Goal: Check status: Check status

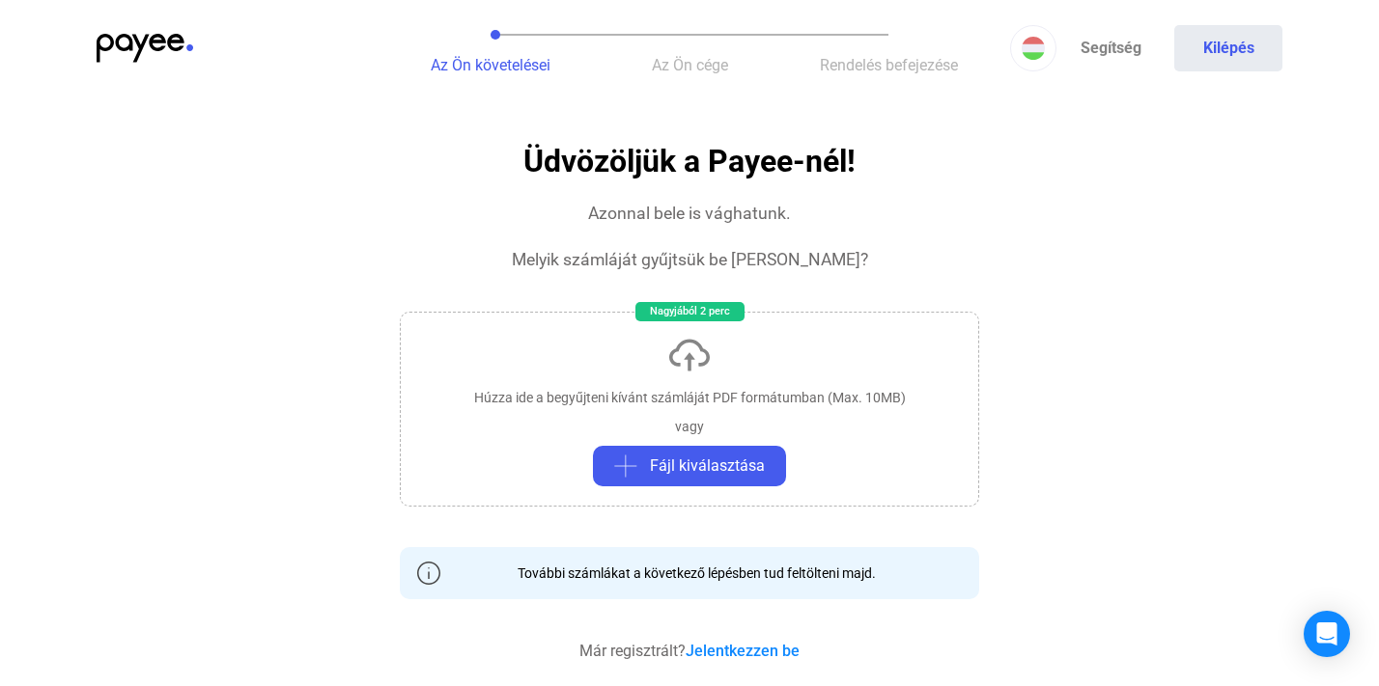
click at [493, 67] on span "Az Ön követelései" at bounding box center [491, 65] width 120 height 18
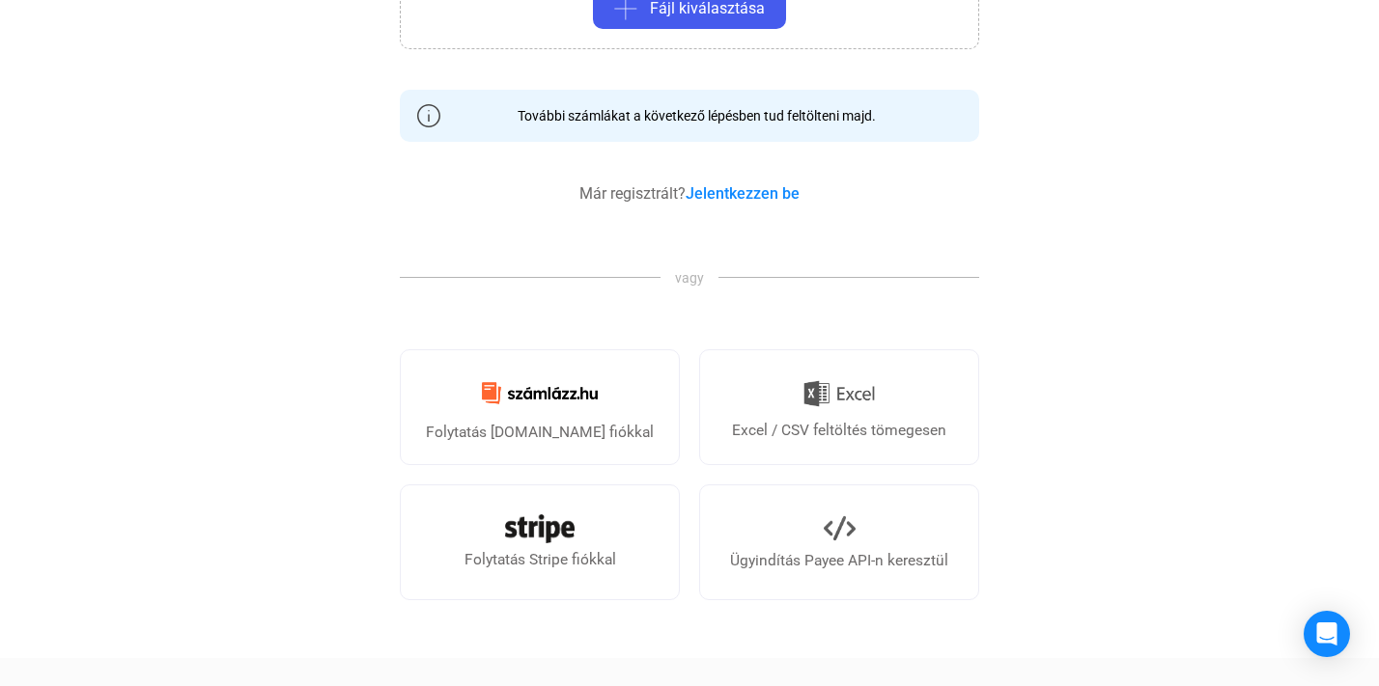
scroll to position [464, 0]
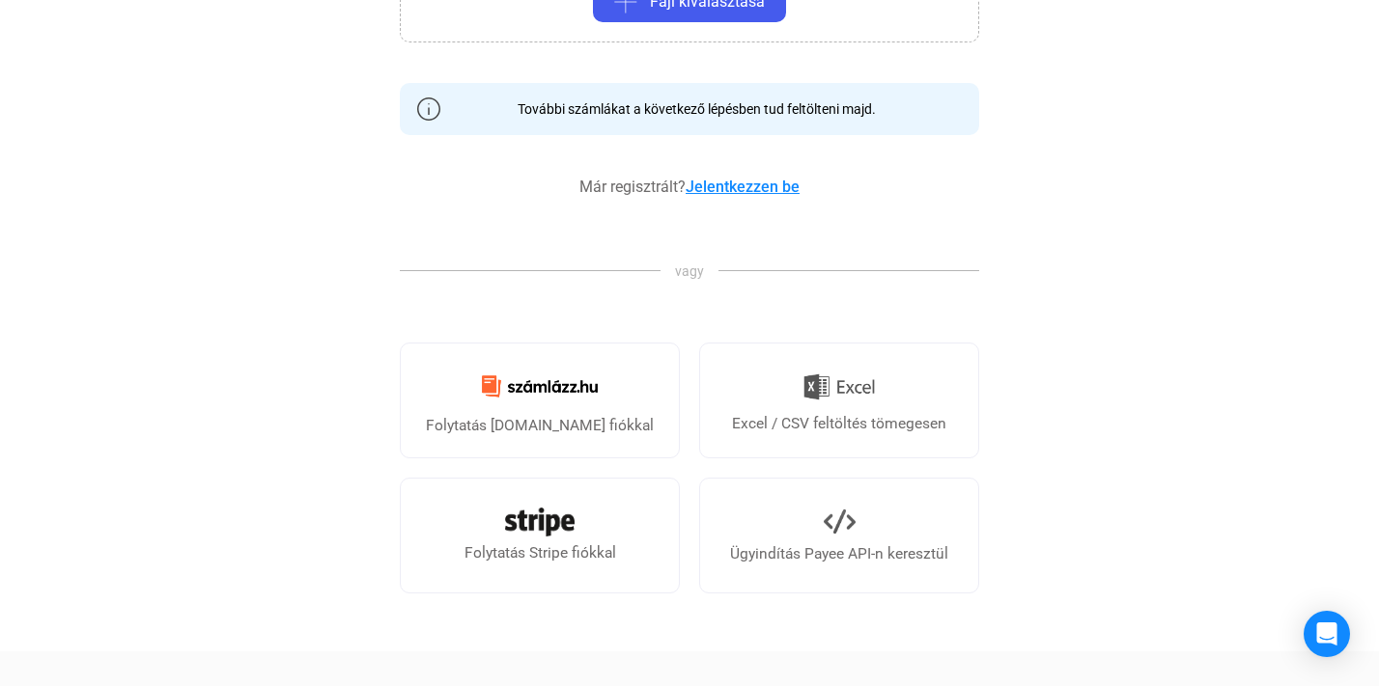
click at [761, 182] on link "Jelentkezzen be" at bounding box center [742, 187] width 114 height 18
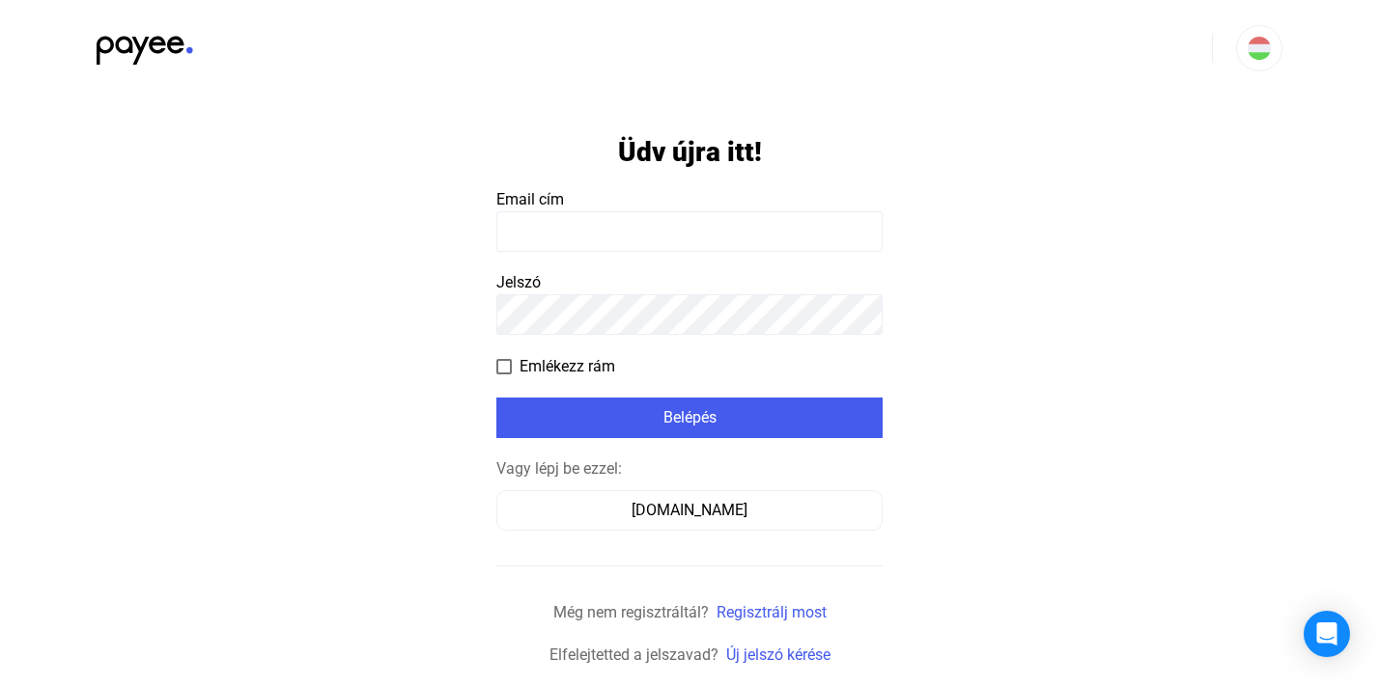
click at [631, 236] on input at bounding box center [689, 231] width 386 height 41
paste input "**********"
type input "**********"
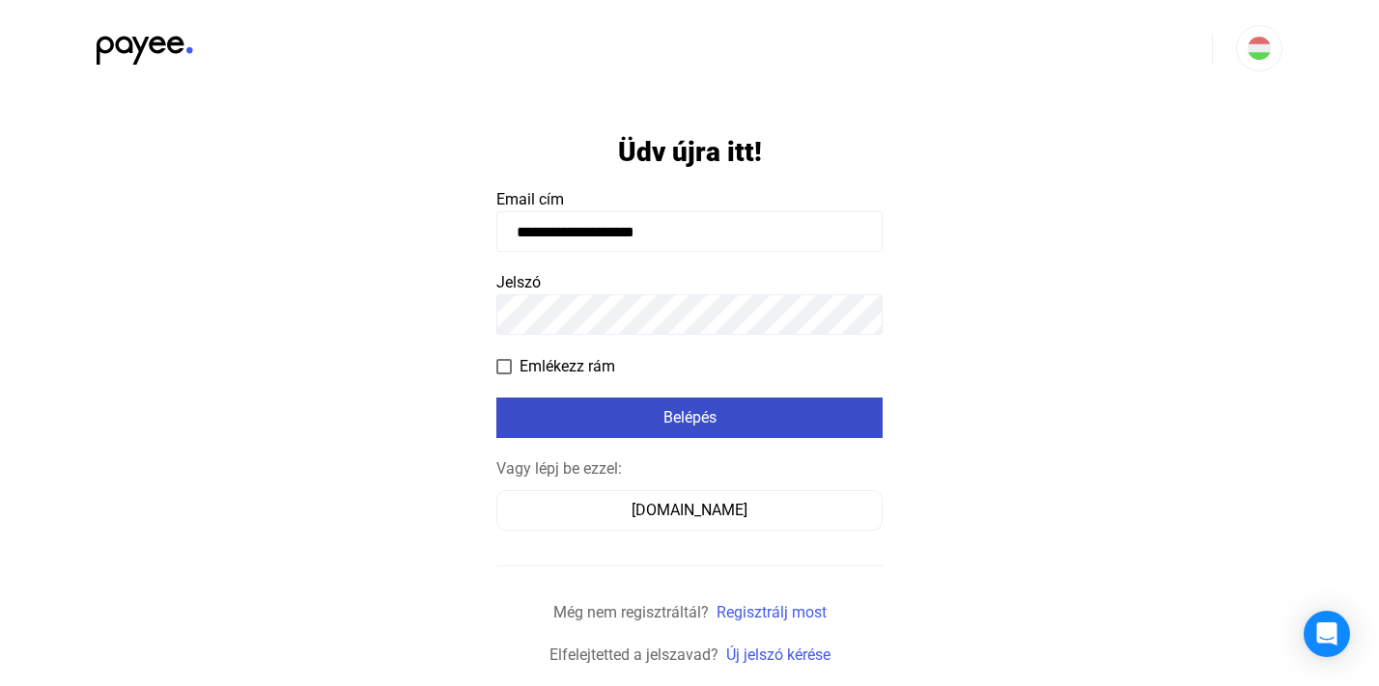
click at [625, 414] on div "Belépés" at bounding box center [689, 417] width 375 height 23
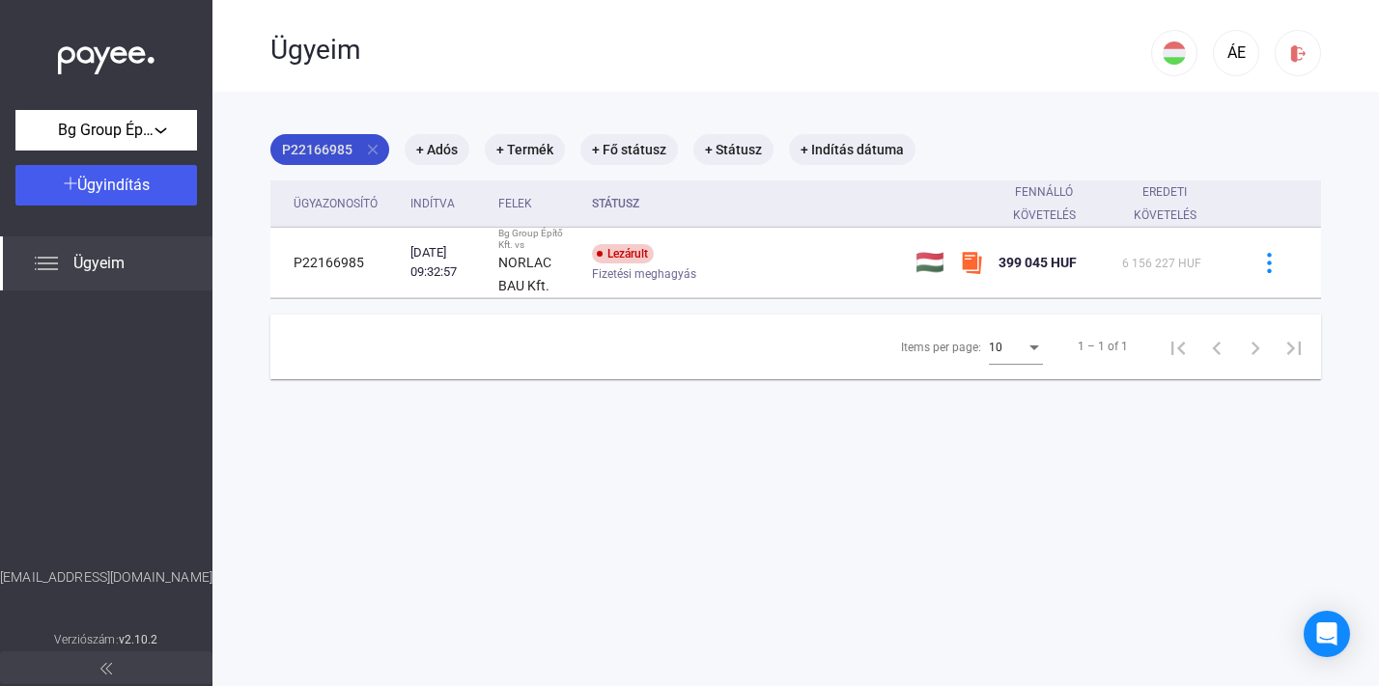
click at [367, 147] on mat-icon "close" at bounding box center [372, 149] width 17 height 17
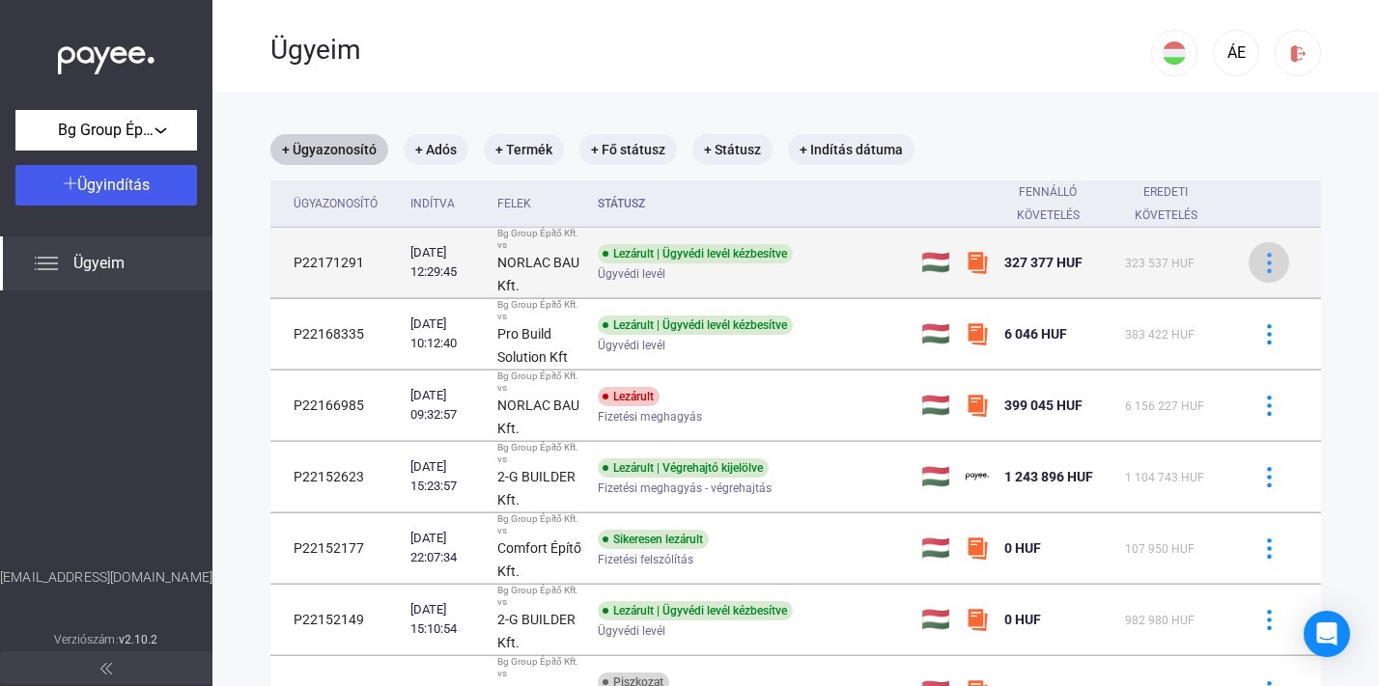
click at [1264, 263] on img at bounding box center [1269, 263] width 20 height 20
click at [1264, 263] on div at bounding box center [689, 343] width 1379 height 686
click at [767, 262] on div "Lezárult | Ügyvédi levél kézbesítve" at bounding box center [695, 253] width 195 height 19
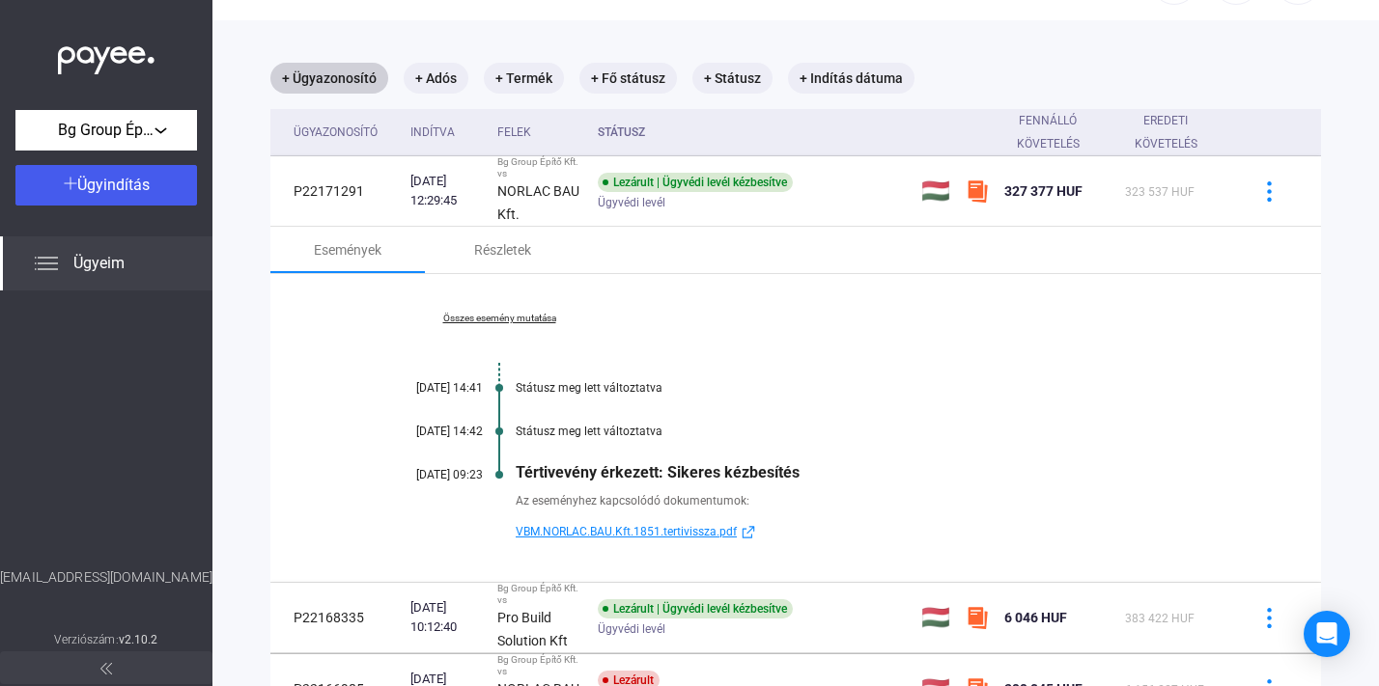
scroll to position [73, 0]
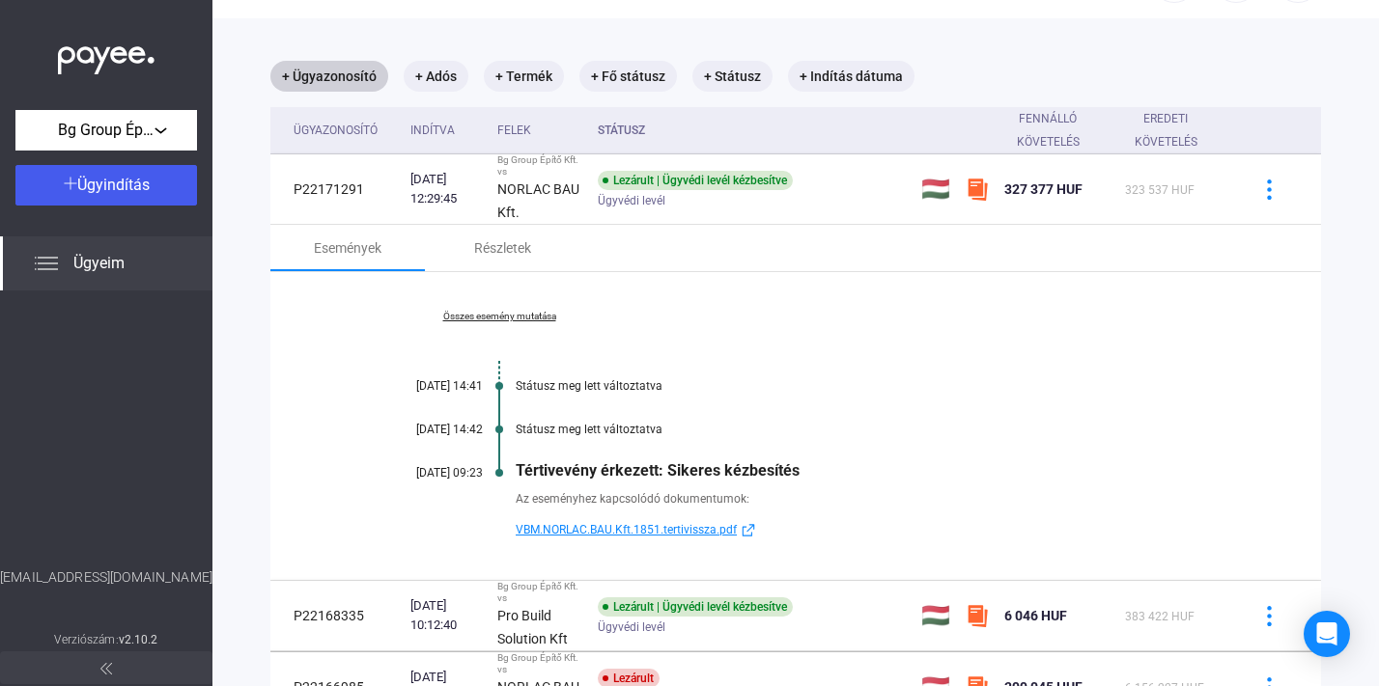
click at [695, 530] on span "VBM.NORLAC.BAU.Kft.1851.tertivissza.pdf" at bounding box center [626, 529] width 221 height 23
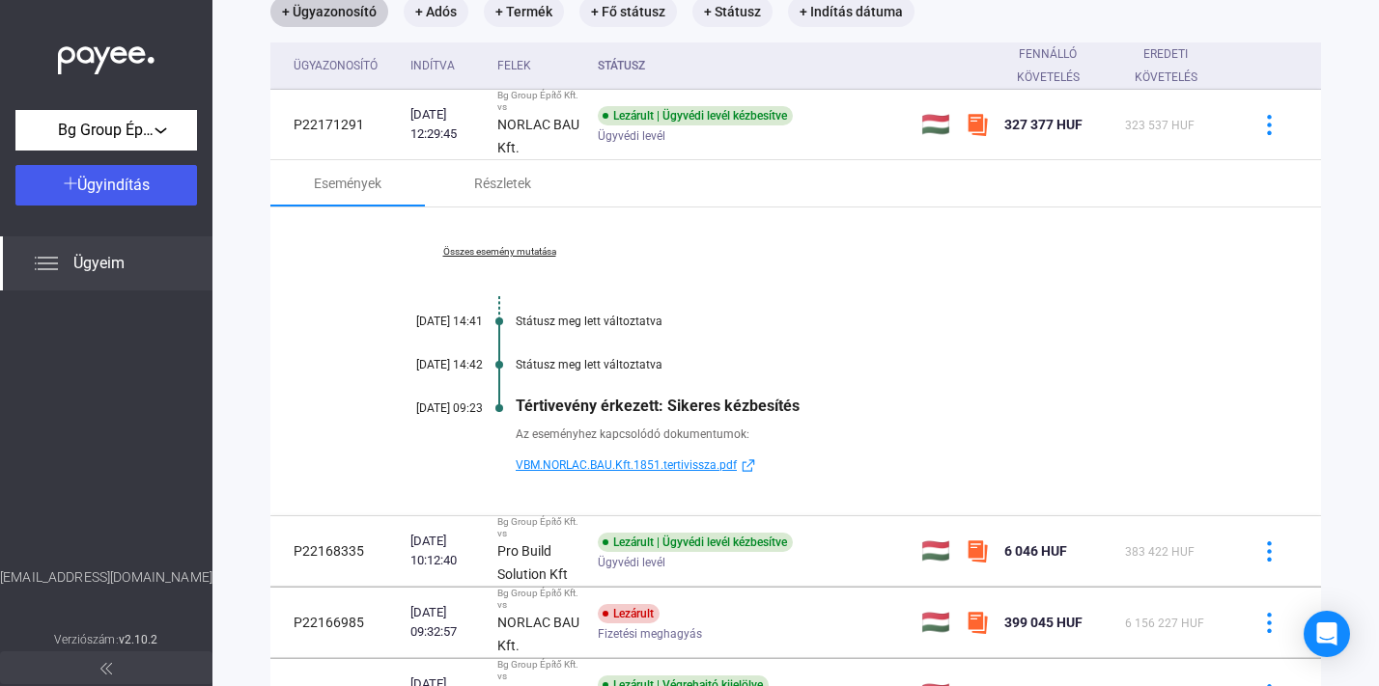
scroll to position [32, 0]
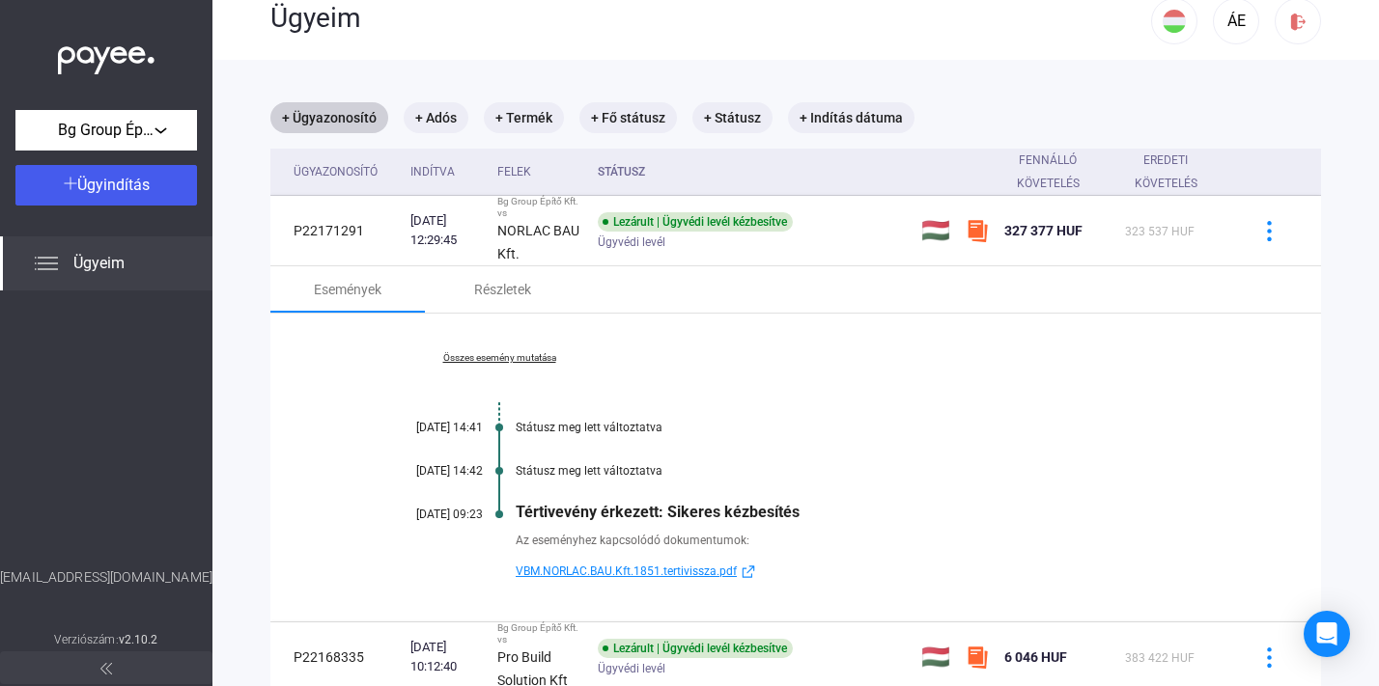
click at [512, 352] on link "Összes esemény mutatása" at bounding box center [499, 358] width 265 height 12
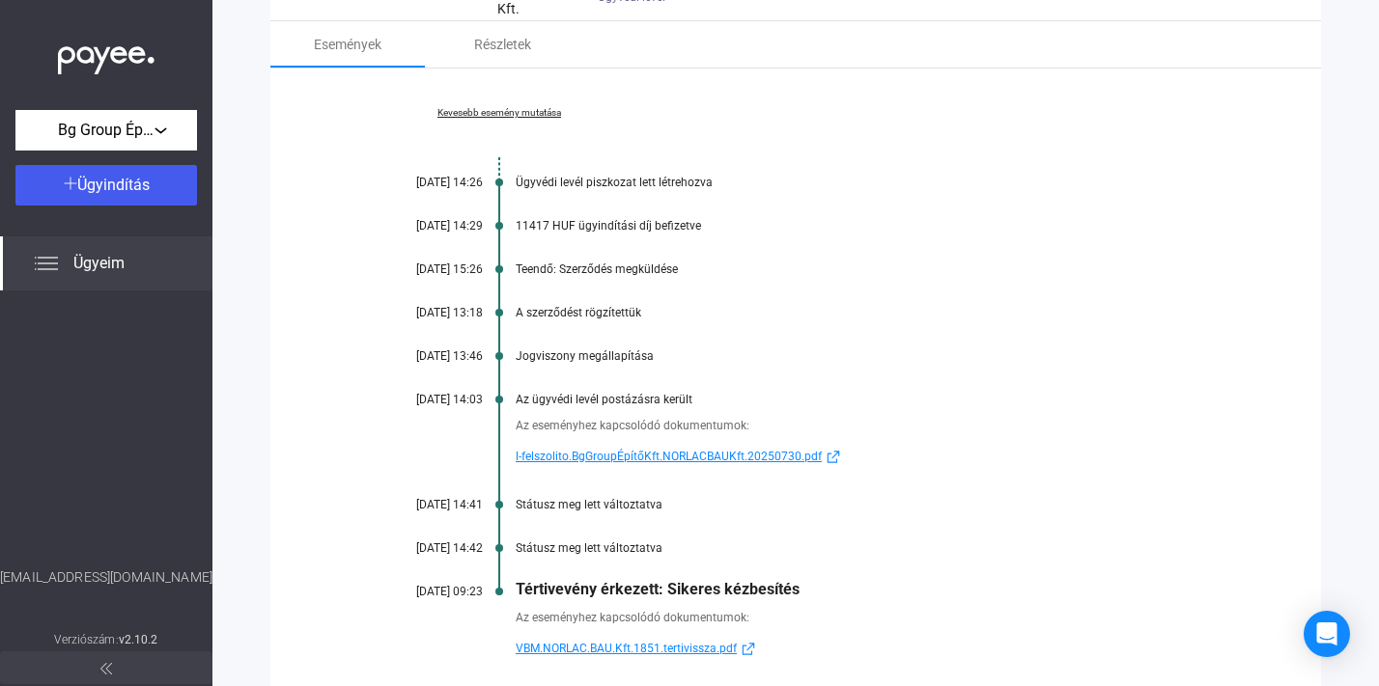
scroll to position [279, 0]
click at [668, 458] on span "l-felszolito.BgGroupÉpítőKft.NORLACBAUKft.20250730.pdf" at bounding box center [669, 454] width 306 height 23
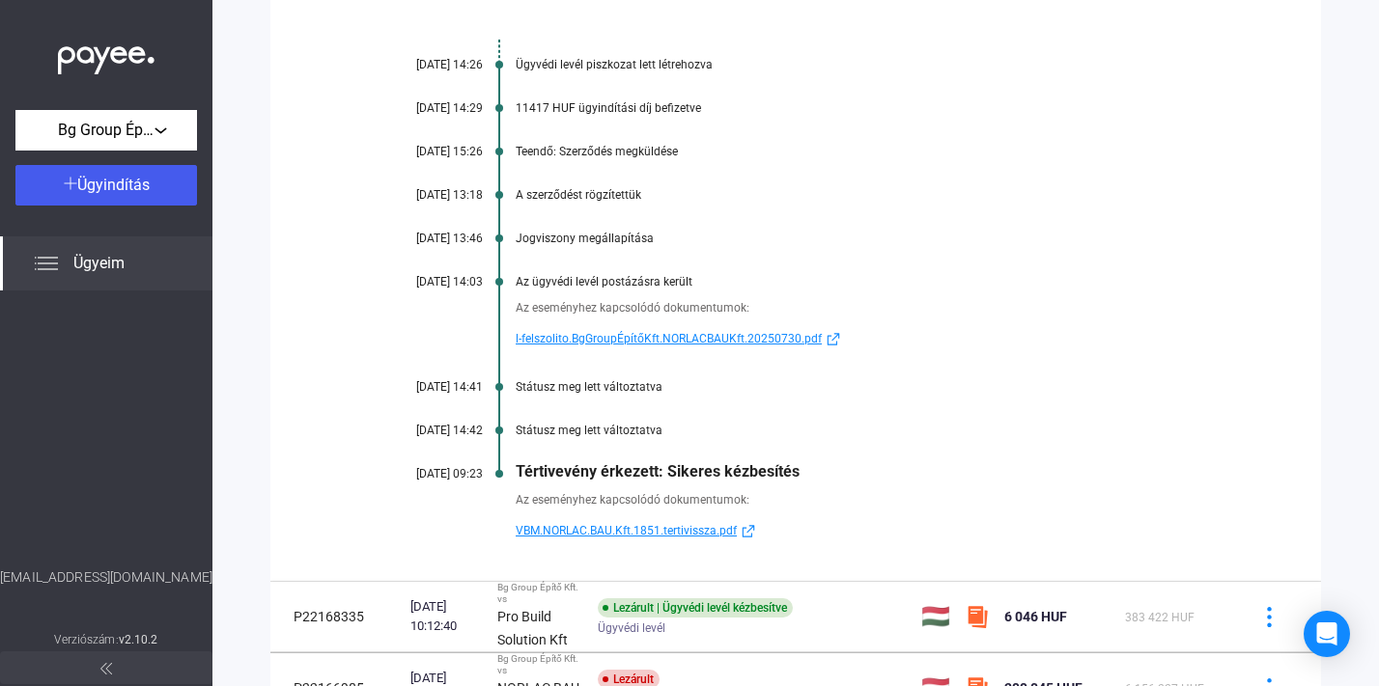
scroll to position [396, 0]
click at [728, 331] on span "l-felszolito.BgGroupÉpítőKft.NORLACBAUKft.20250730.pdf" at bounding box center [669, 337] width 306 height 23
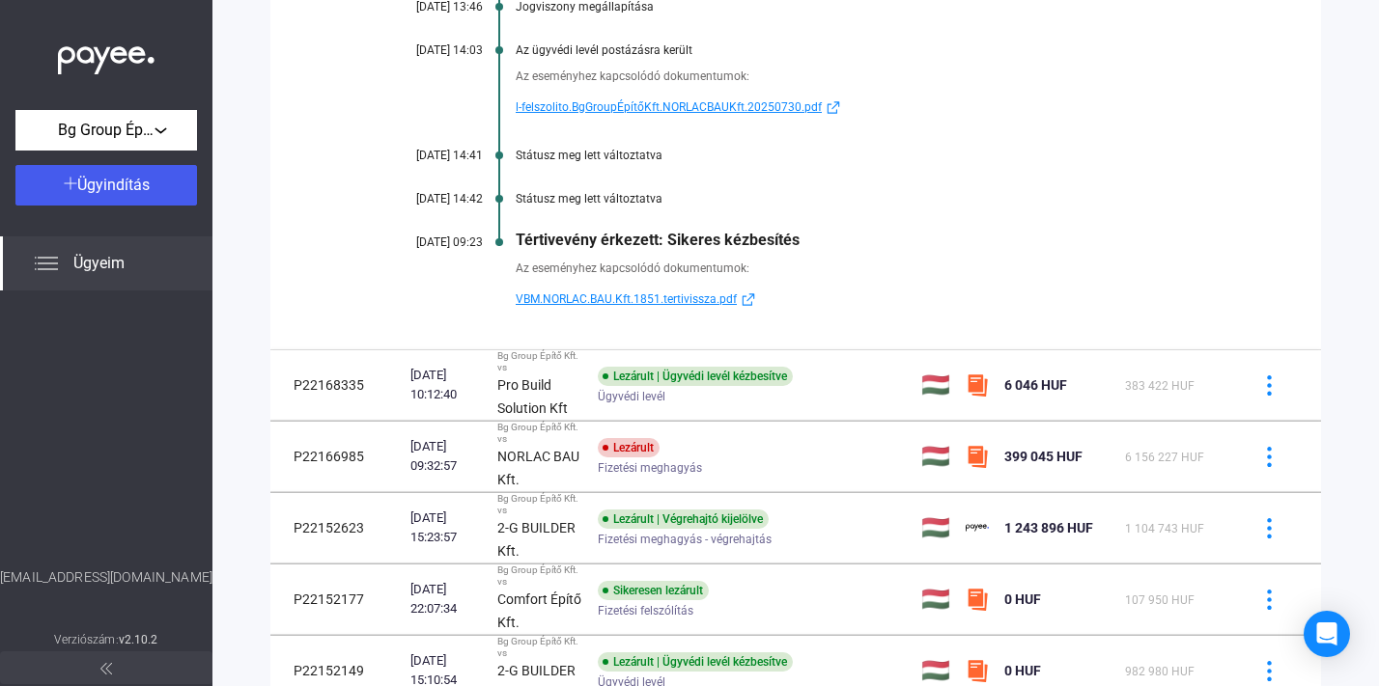
scroll to position [900, 0]
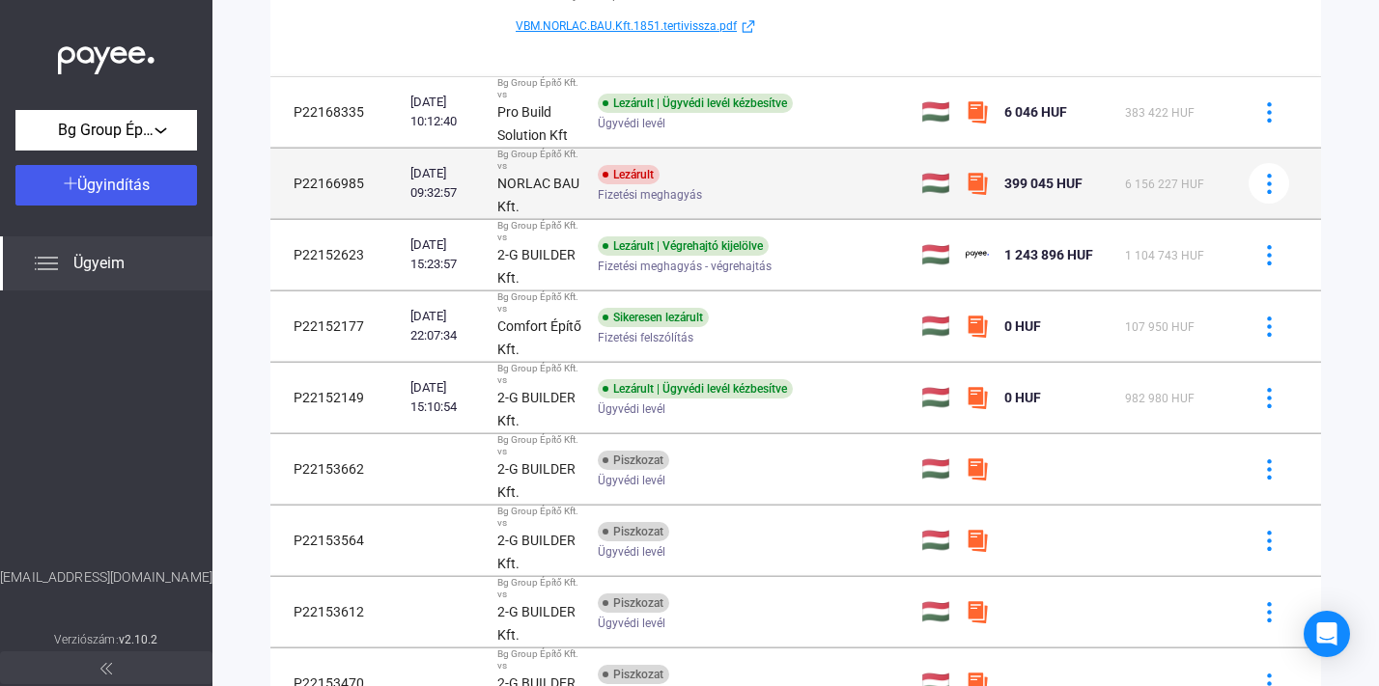
click at [567, 170] on div "Bg Group Építő Kft. vs" at bounding box center [539, 160] width 85 height 23
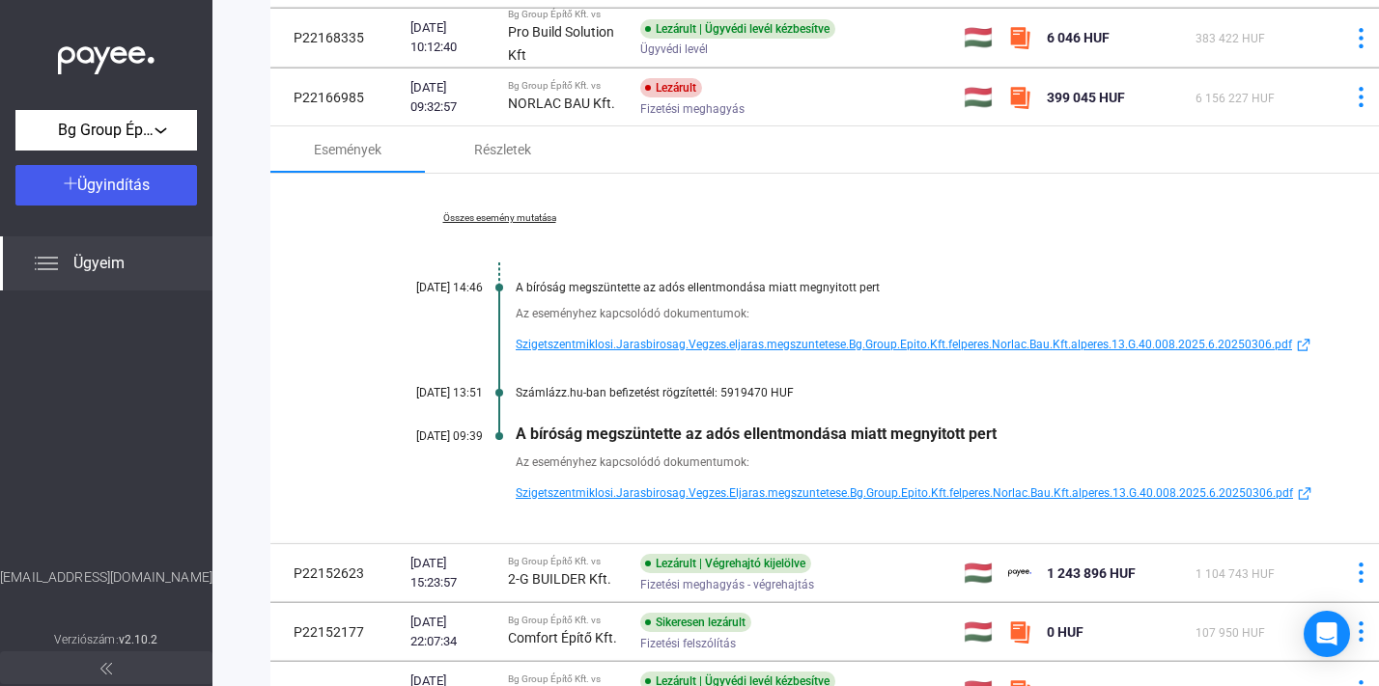
scroll to position [280, 0]
click at [844, 340] on span "Szigetszentmiklosi.Jarasbirosag.Vegzes.eljaras.megszuntetese.Bg.Group.Epito.Kft…" at bounding box center [904, 342] width 776 height 23
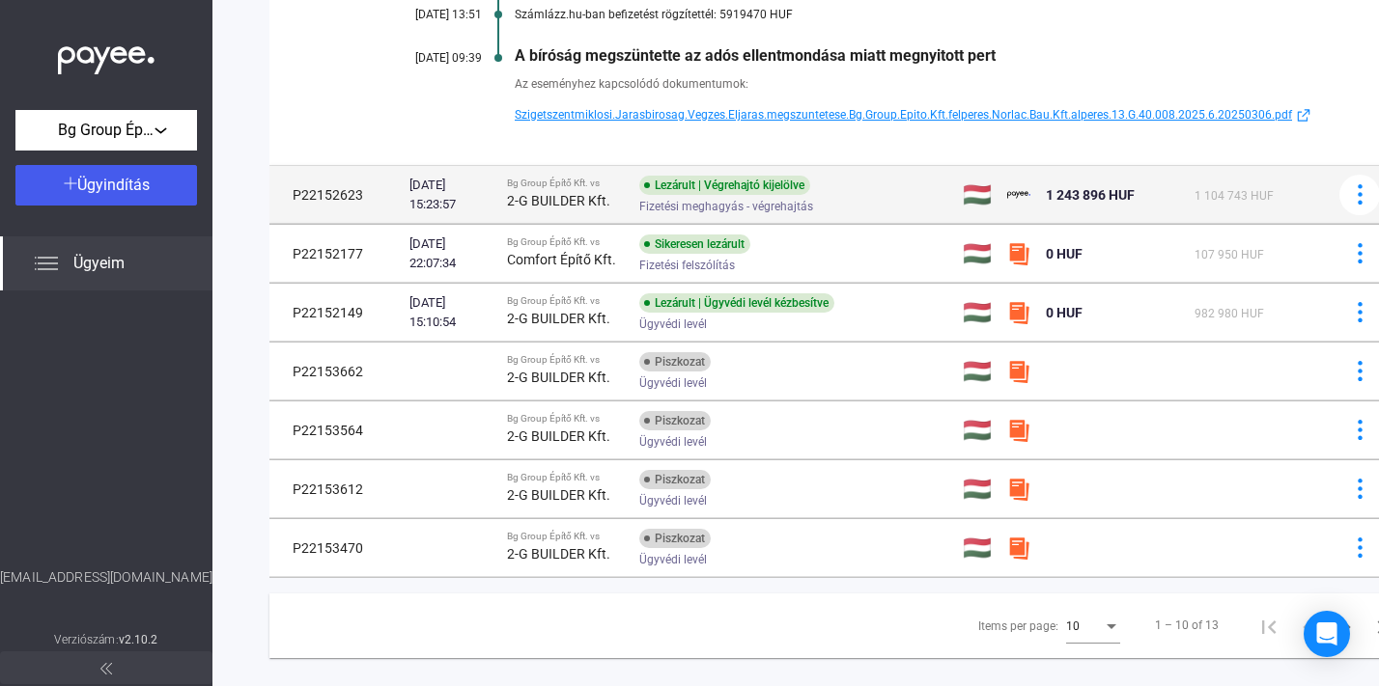
scroll to position [0, 1]
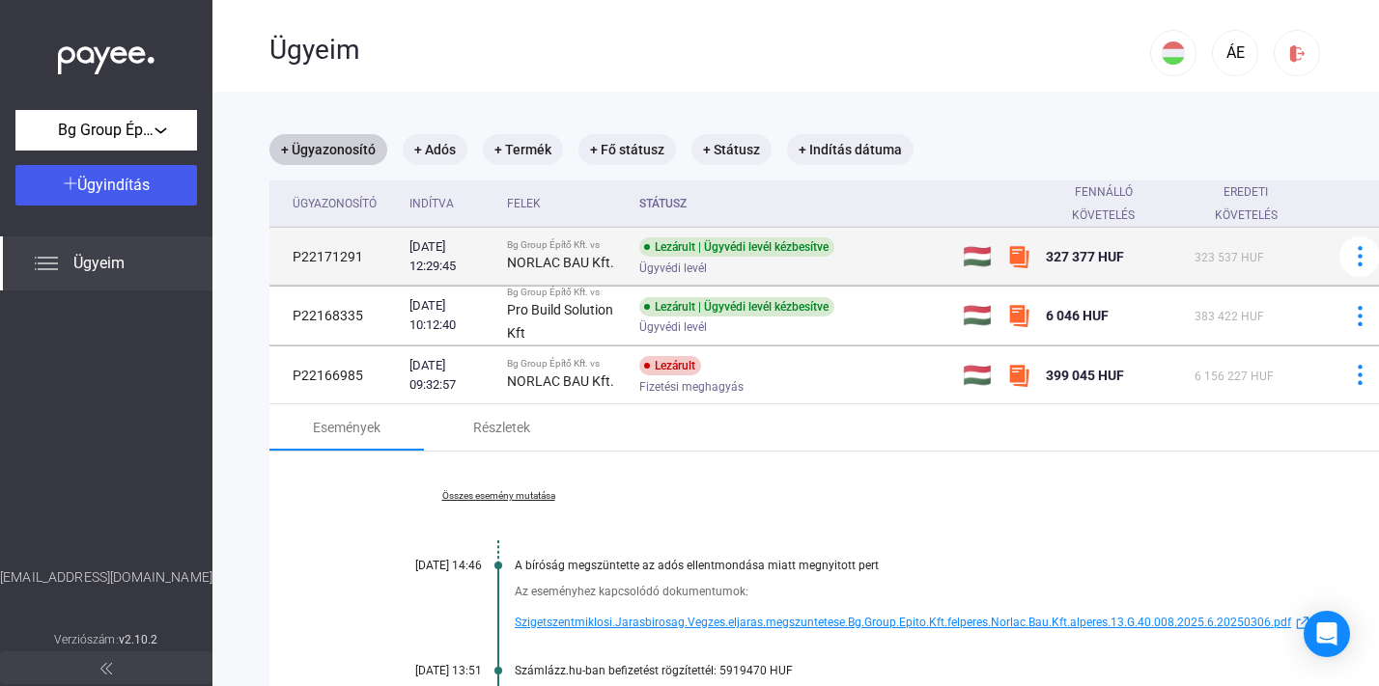
click at [795, 262] on div "Ügyvédi levél" at bounding box center [793, 268] width 308 height 14
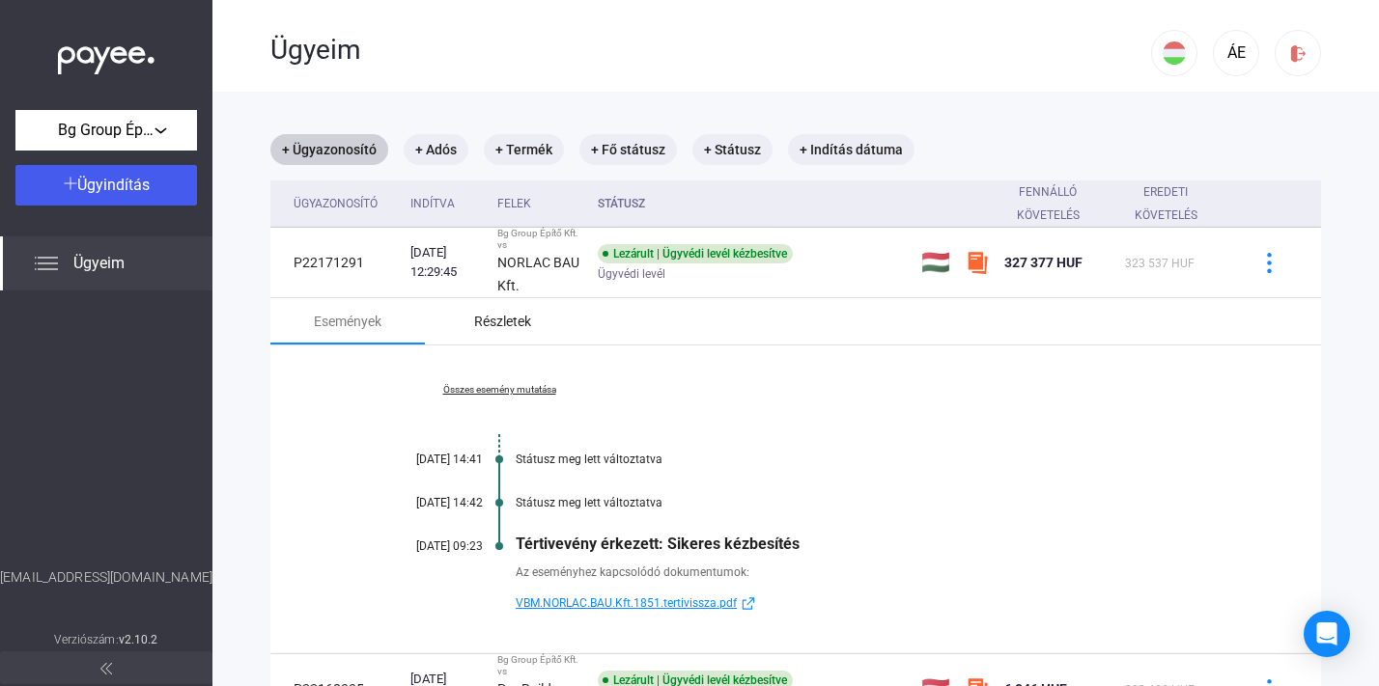
click at [482, 332] on div "Részletek" at bounding box center [502, 321] width 57 height 23
